Goal: Find contact information: Find contact information

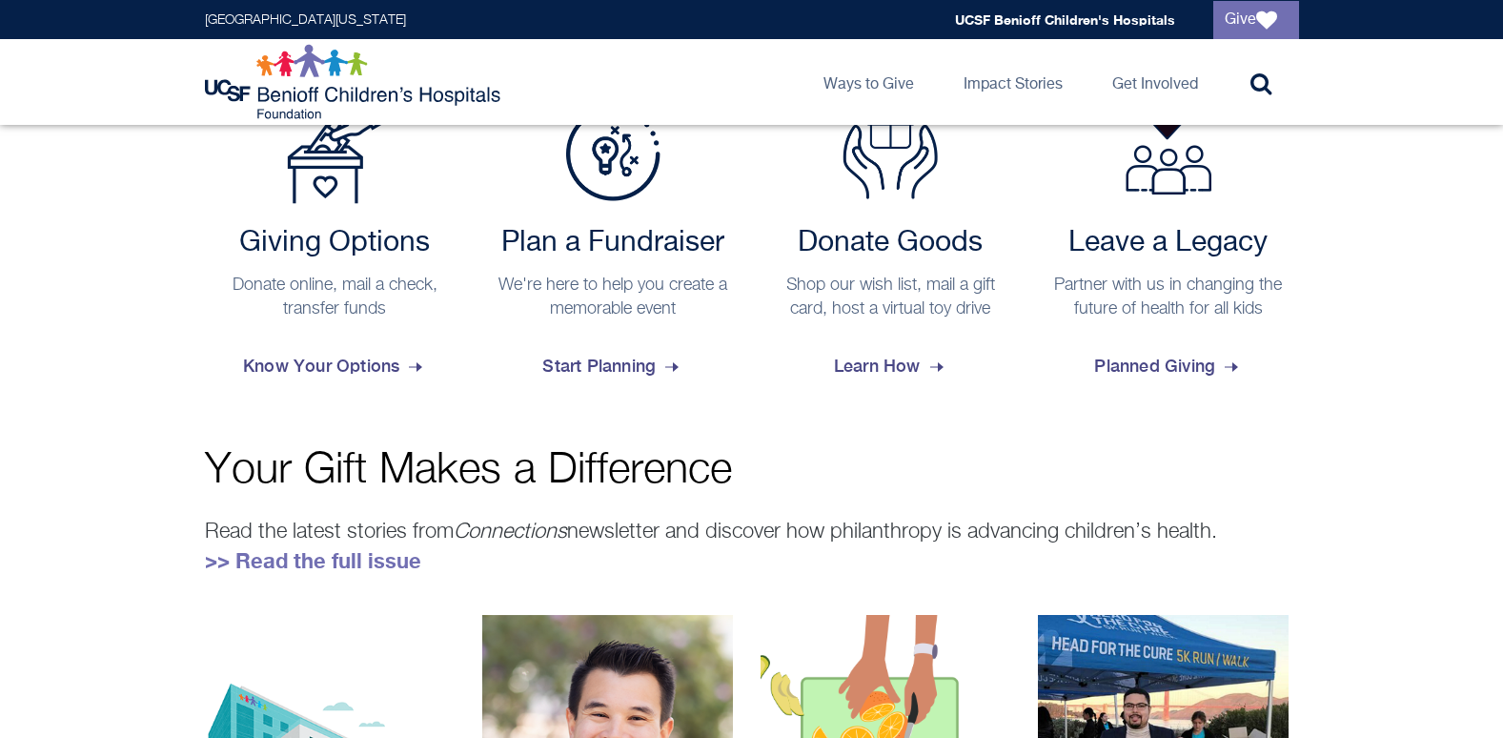
scroll to position [782, 0]
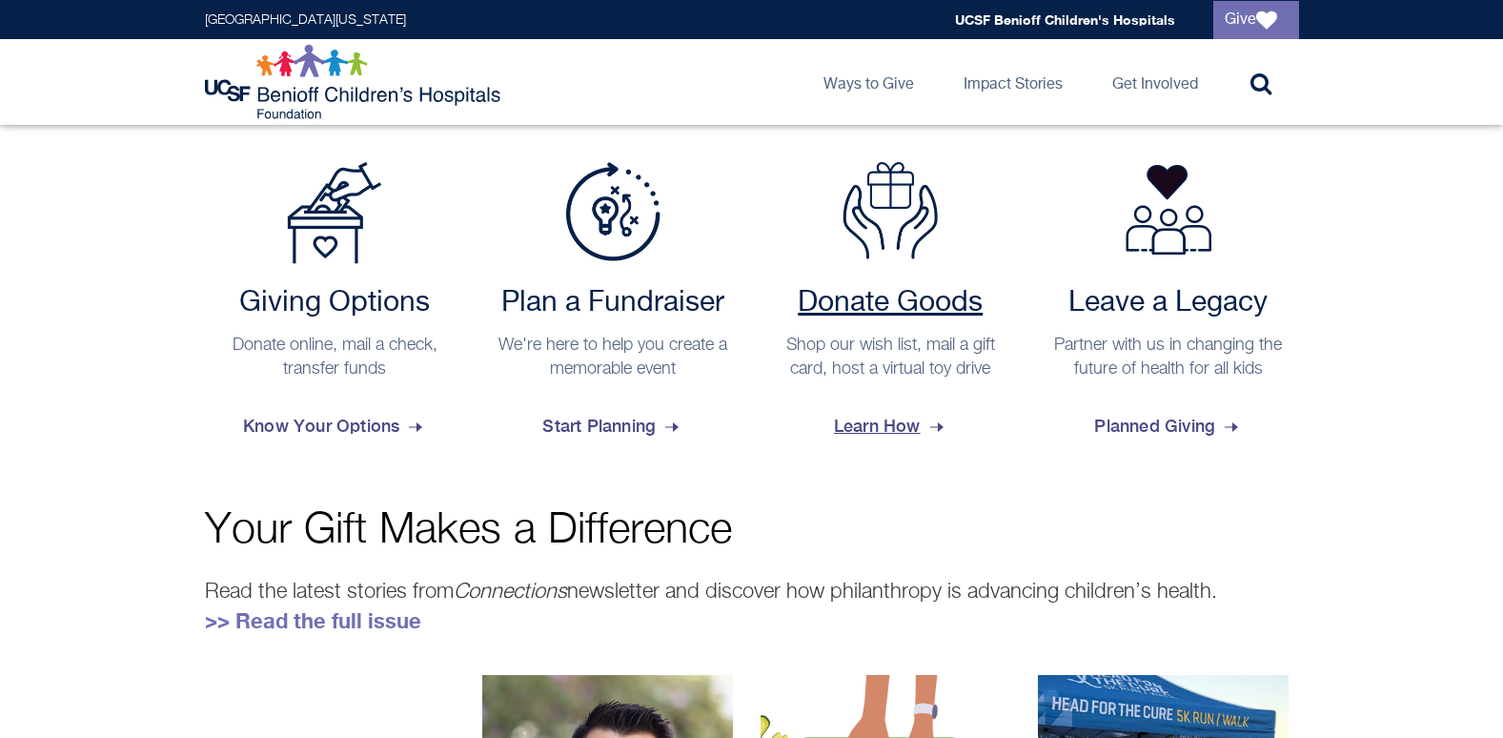
click at [879, 429] on span "Learn How" at bounding box center [890, 425] width 113 height 51
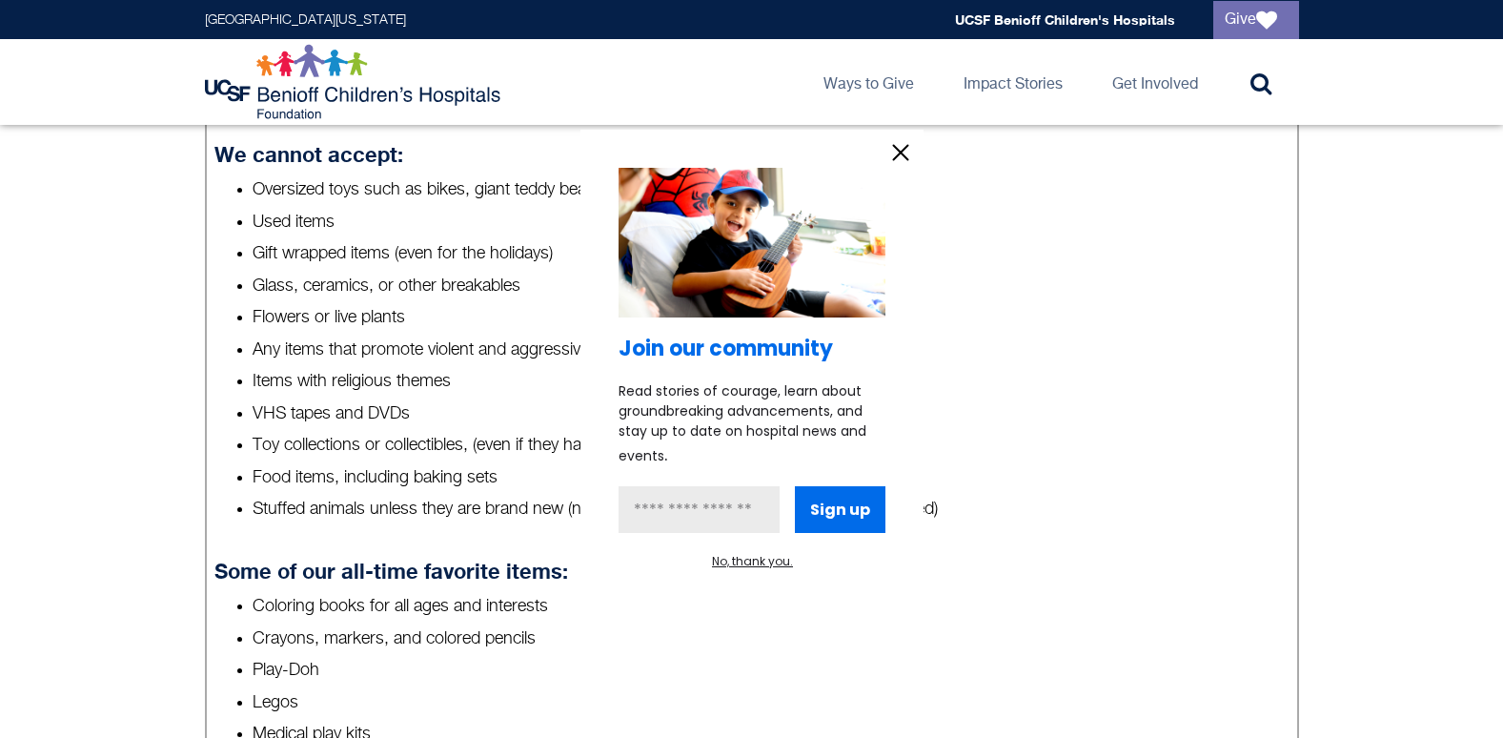
scroll to position [858, 0]
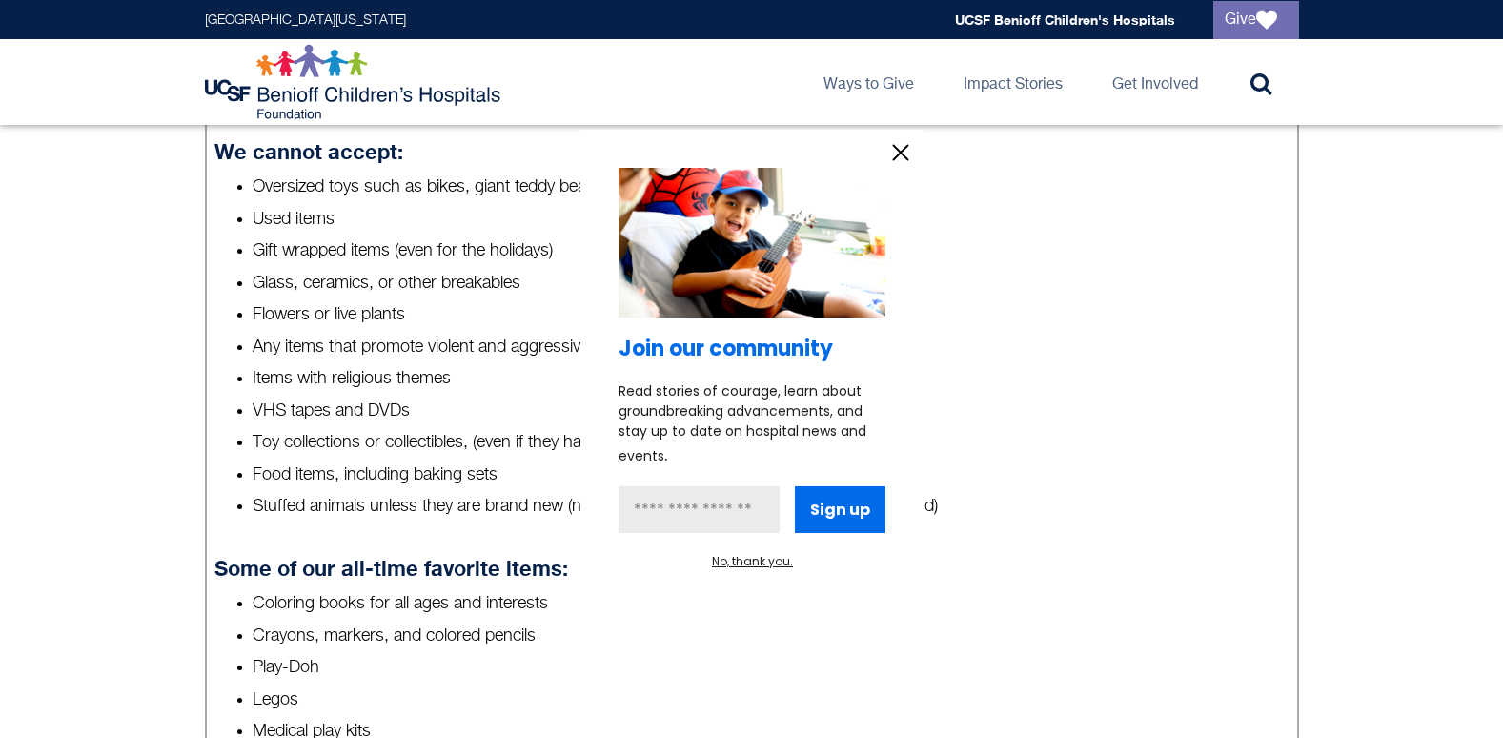
click at [902, 155] on icon "information" at bounding box center [900, 153] width 14 height 14
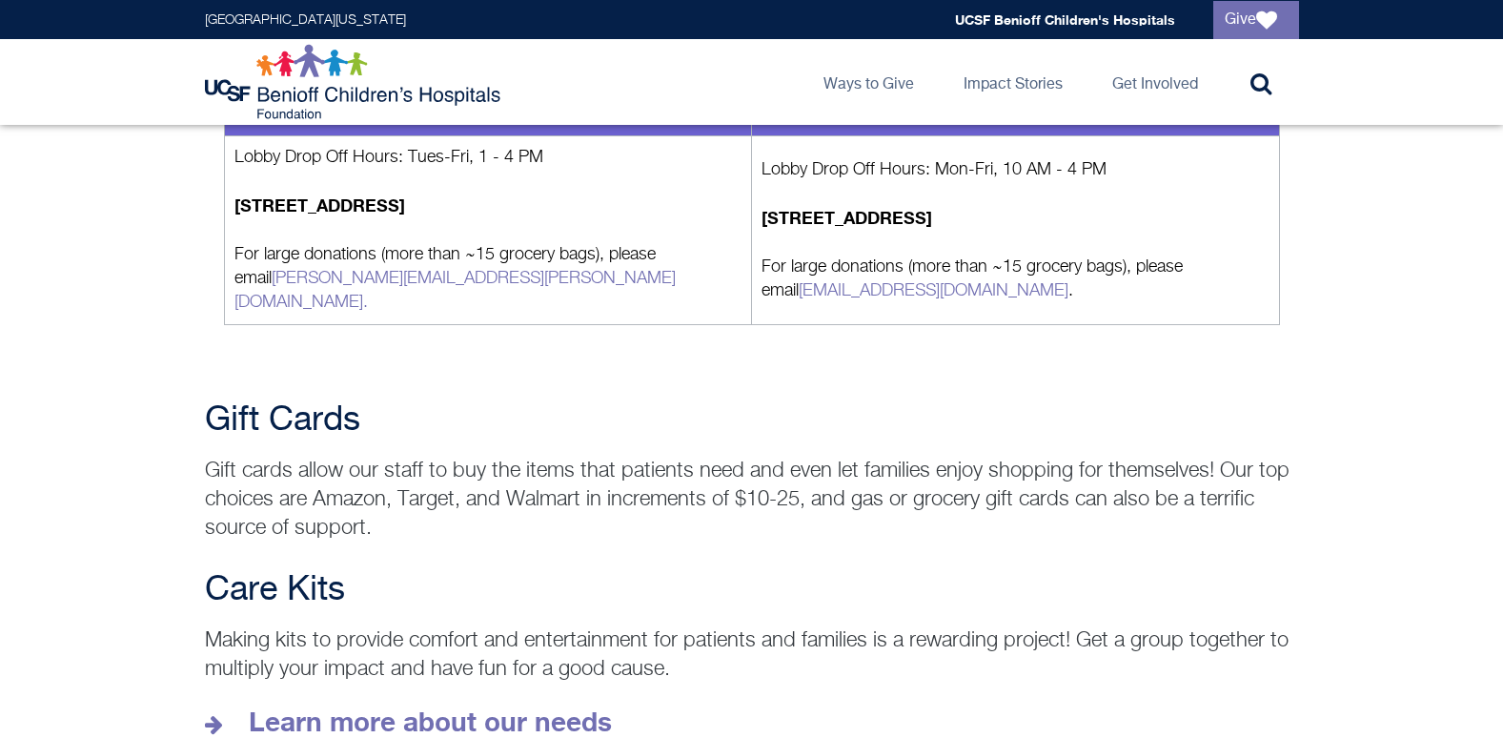
scroll to position [2254, 0]
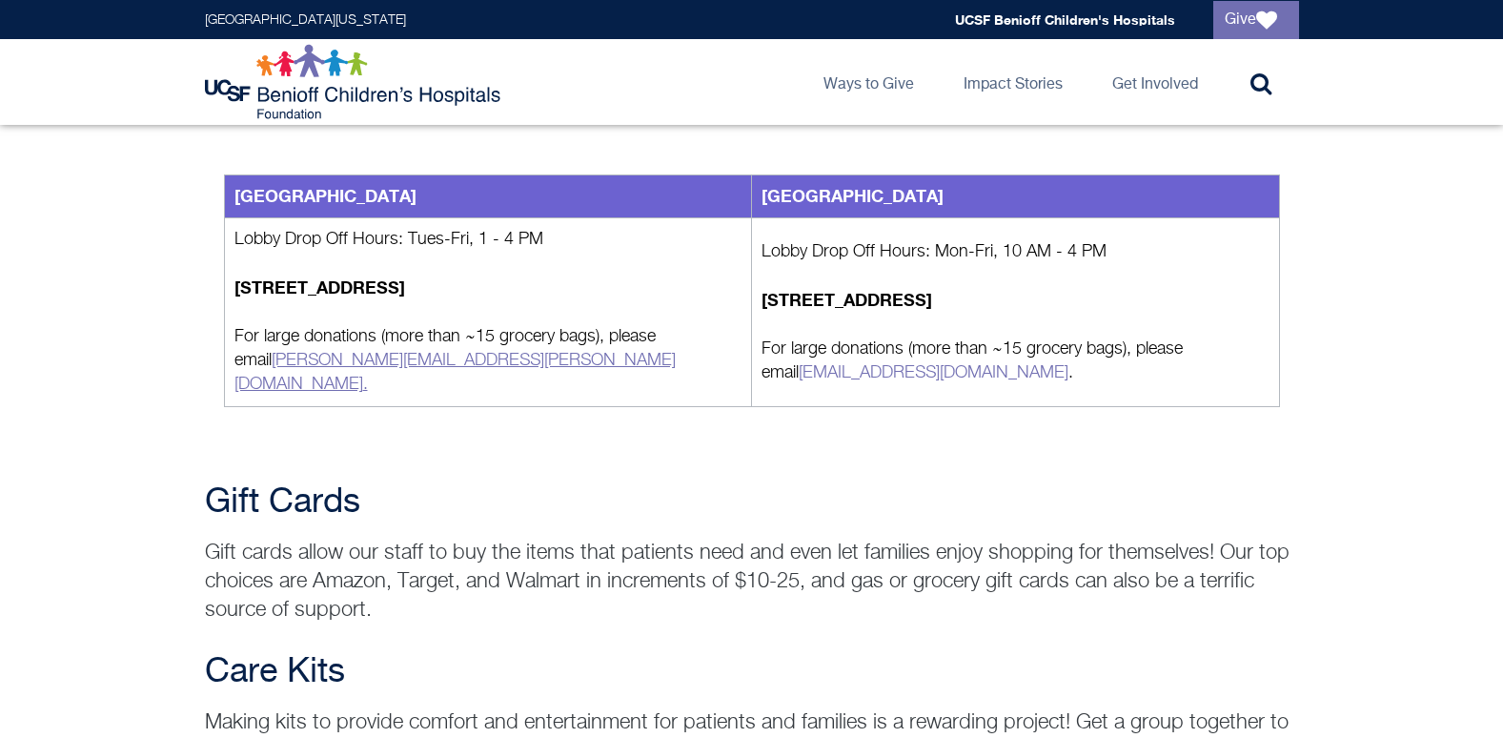
click at [327, 352] on link "[PERSON_NAME][EMAIL_ADDRESS][PERSON_NAME][DOMAIN_NAME] ." at bounding box center [454, 372] width 441 height 41
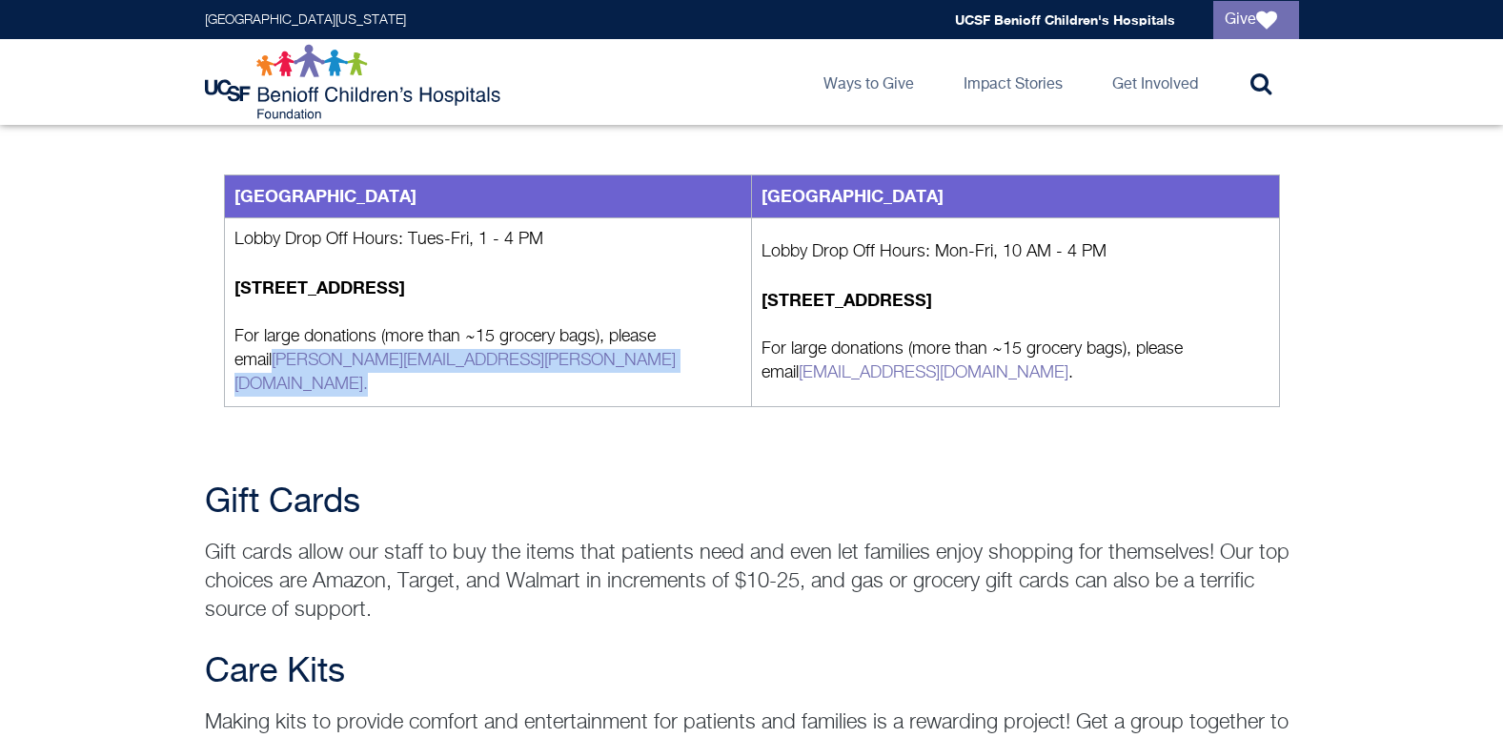
drag, startPoint x: 415, startPoint y: 346, endPoint x: 236, endPoint y: 363, distance: 179.0
click at [236, 363] on p "For large donations (more than ~15 grocery bags), please email [PERSON_NAME][EM…" at bounding box center [488, 360] width 508 height 71
copy link "[PERSON_NAME][EMAIL_ADDRESS][PERSON_NAME][DOMAIN_NAME] ."
